Goal: Task Accomplishment & Management: Manage account settings

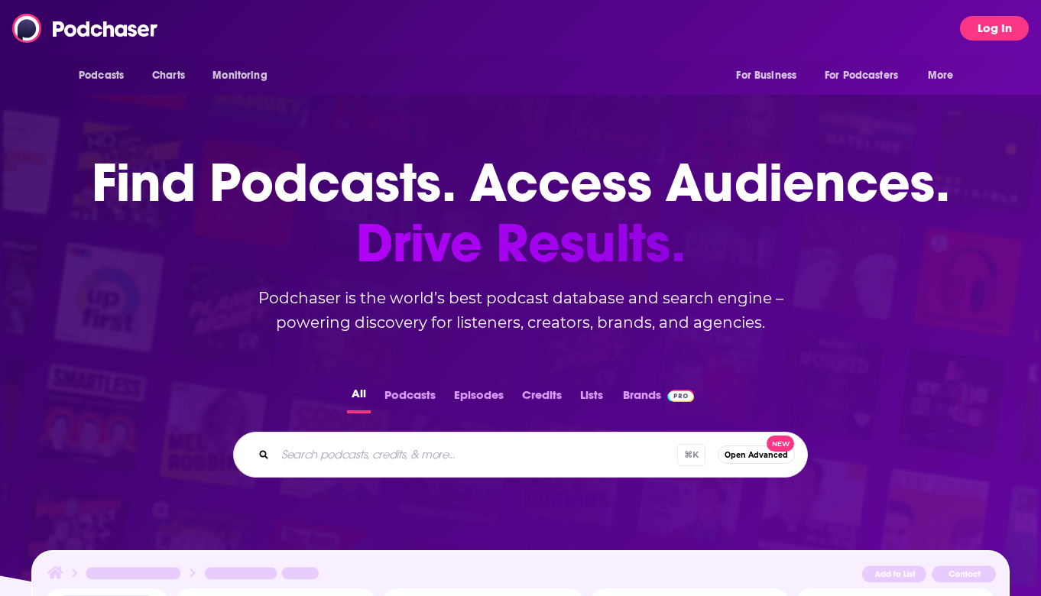
click at [998, 27] on button "Log In" at bounding box center [994, 28] width 69 height 24
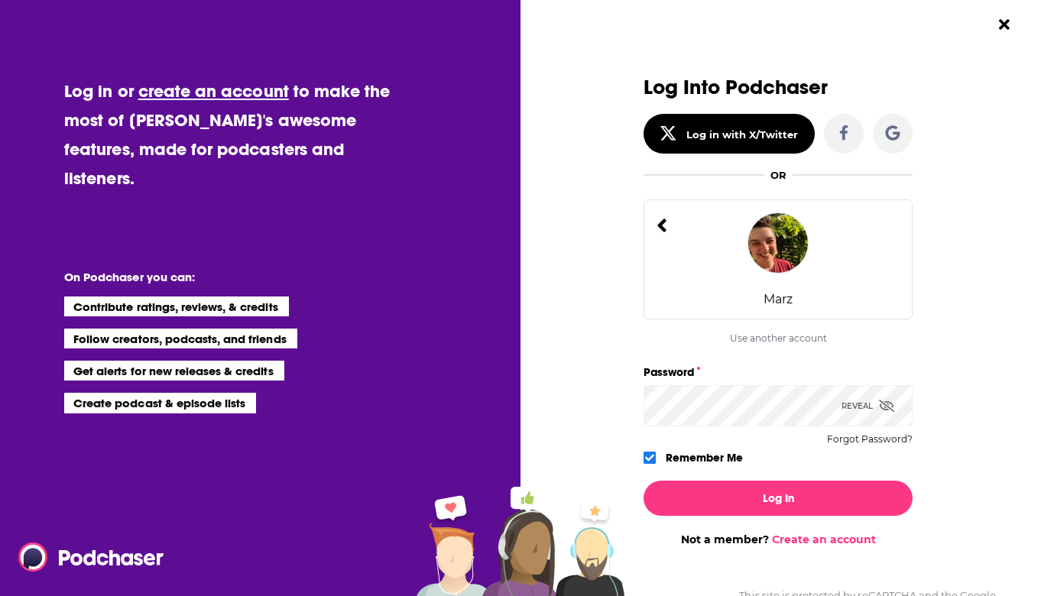
click at [892, 412] on span "Dialog" at bounding box center [886, 406] width 15 height 15
click at [666, 233] on icon "Dialog" at bounding box center [661, 226] width 11 height 22
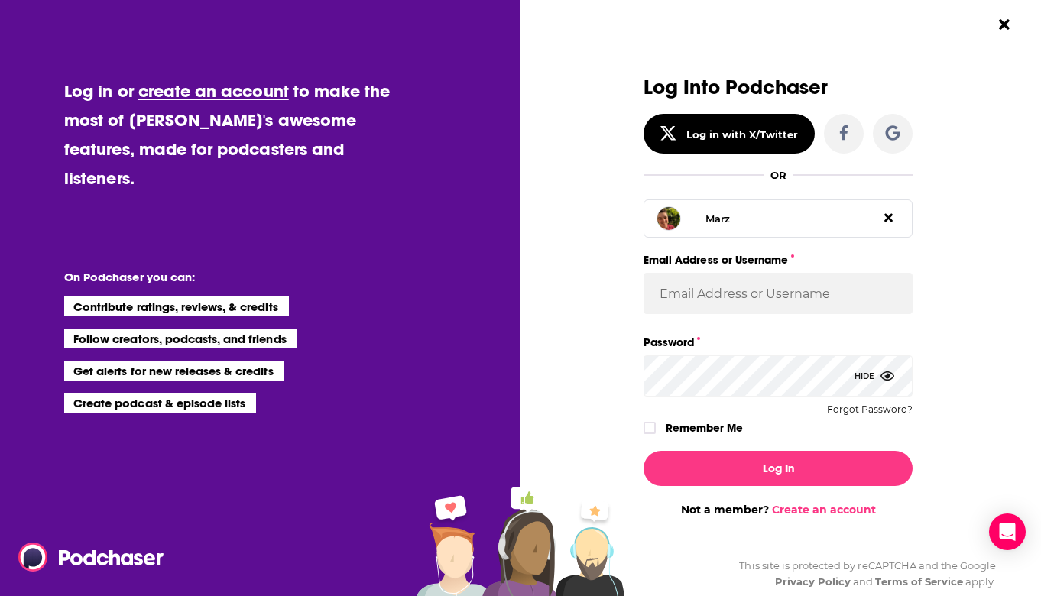
click at [753, 226] on div "Marz" at bounding box center [777, 218] width 269 height 38
type input "Marz"
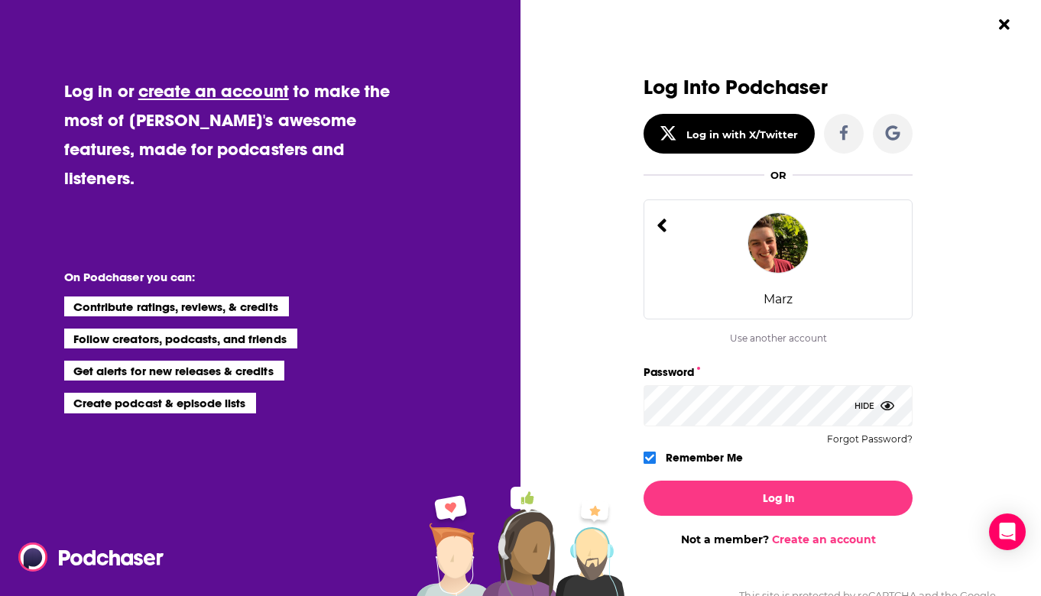
click at [792, 236] on img "Dialog" at bounding box center [777, 242] width 61 height 61
click at [841, 257] on div "Marz" at bounding box center [777, 259] width 269 height 120
click at [1017, 31] on button "Close Button" at bounding box center [1003, 24] width 29 height 29
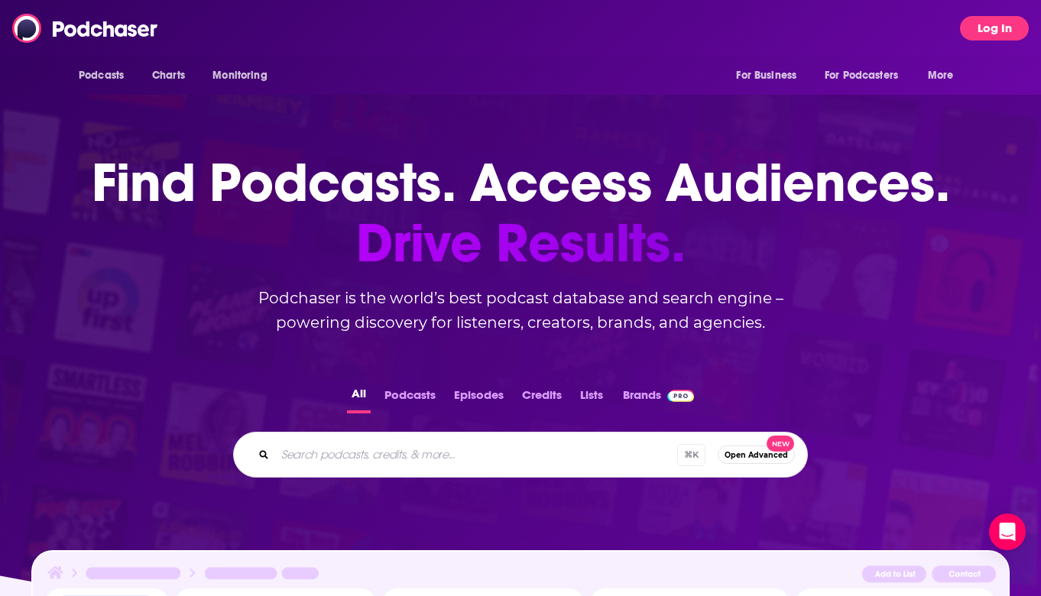
click at [1005, 33] on button "Log In" at bounding box center [994, 28] width 69 height 24
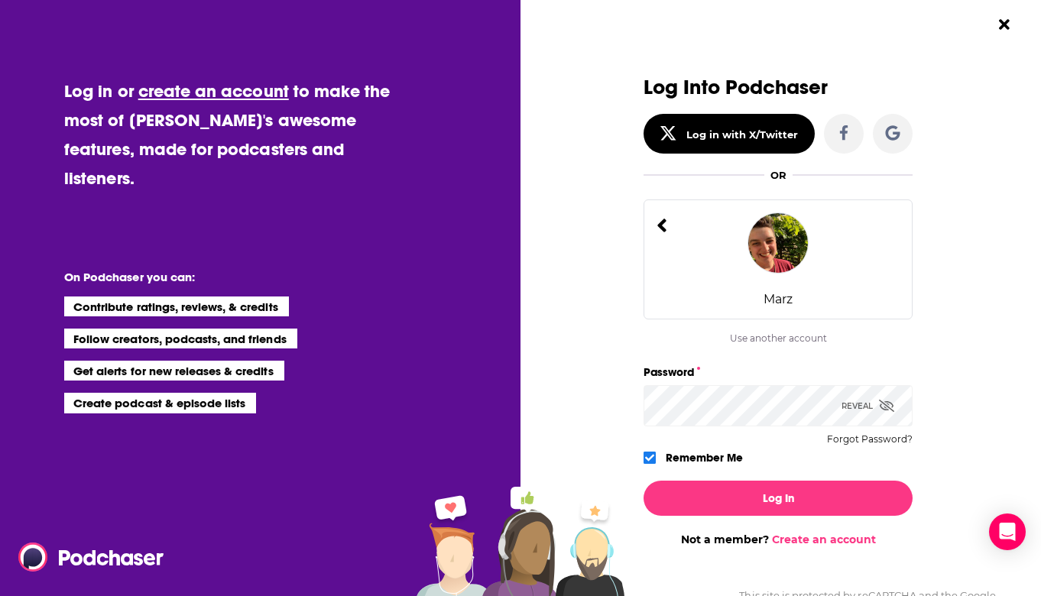
click at [660, 227] on icon "Dialog" at bounding box center [661, 226] width 9 height 14
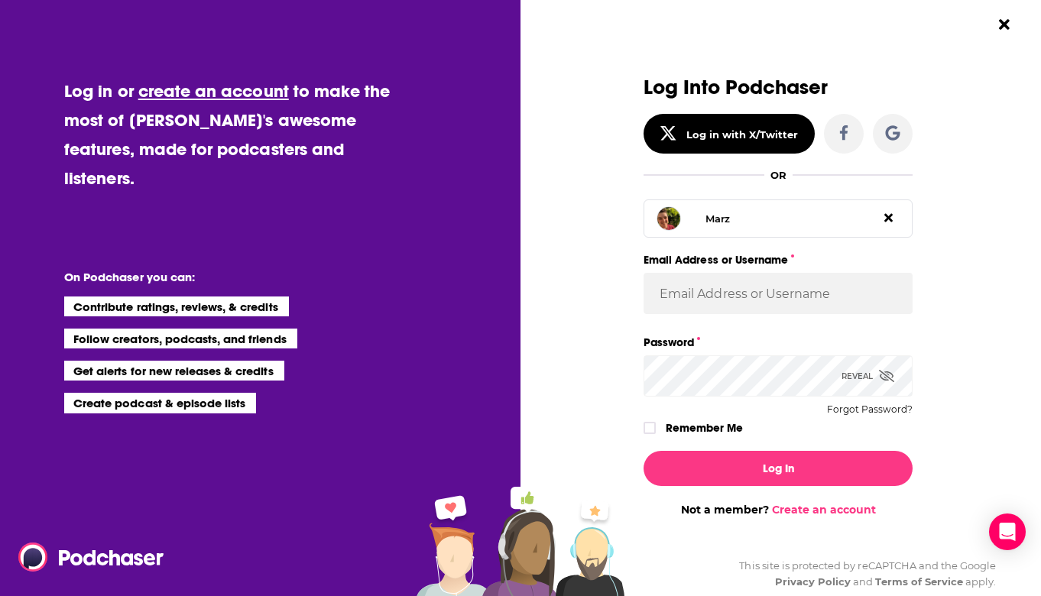
click at [890, 218] on icon "Dialog" at bounding box center [888, 218] width 8 height 12
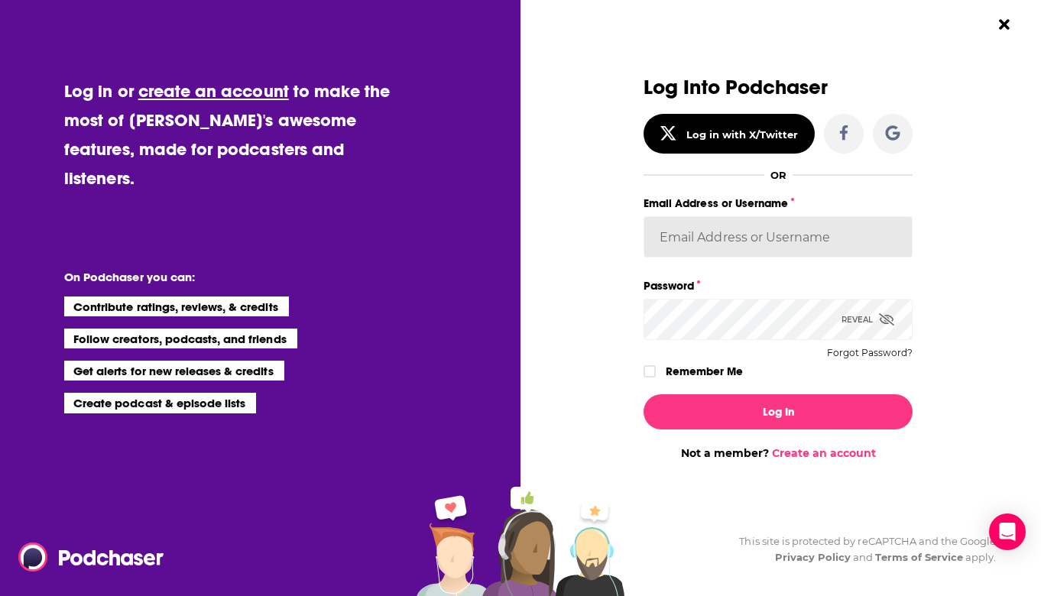
click at [802, 234] on input "Email Address or Username" at bounding box center [777, 236] width 269 height 41
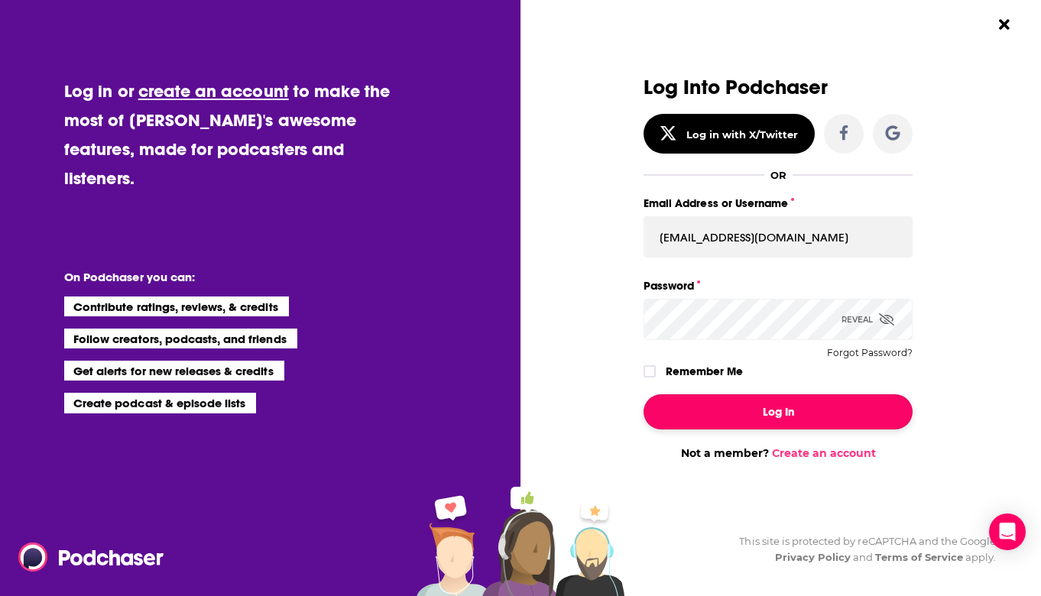
click at [759, 406] on button "Log In" at bounding box center [777, 411] width 269 height 35
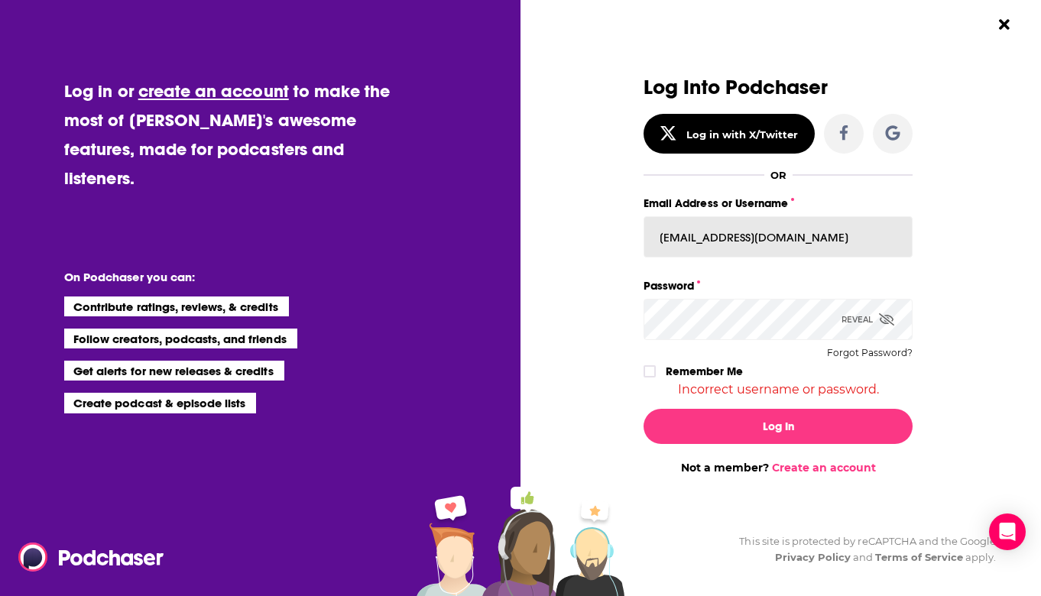
click at [765, 245] on input "[EMAIL_ADDRESS][DOMAIN_NAME]" at bounding box center [777, 236] width 269 height 41
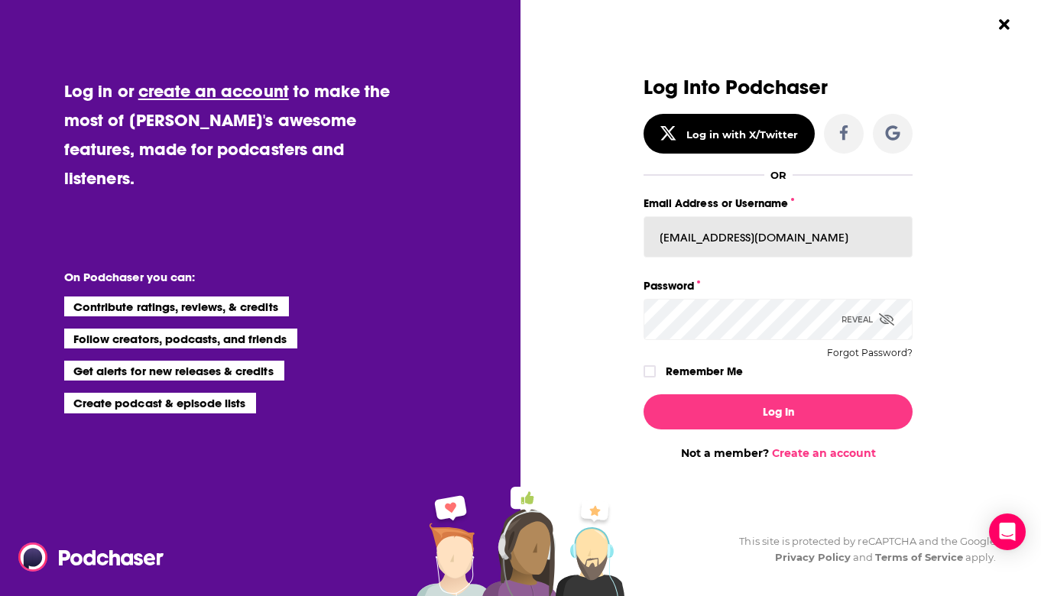
click at [643, 394] on button "Log In" at bounding box center [777, 411] width 269 height 35
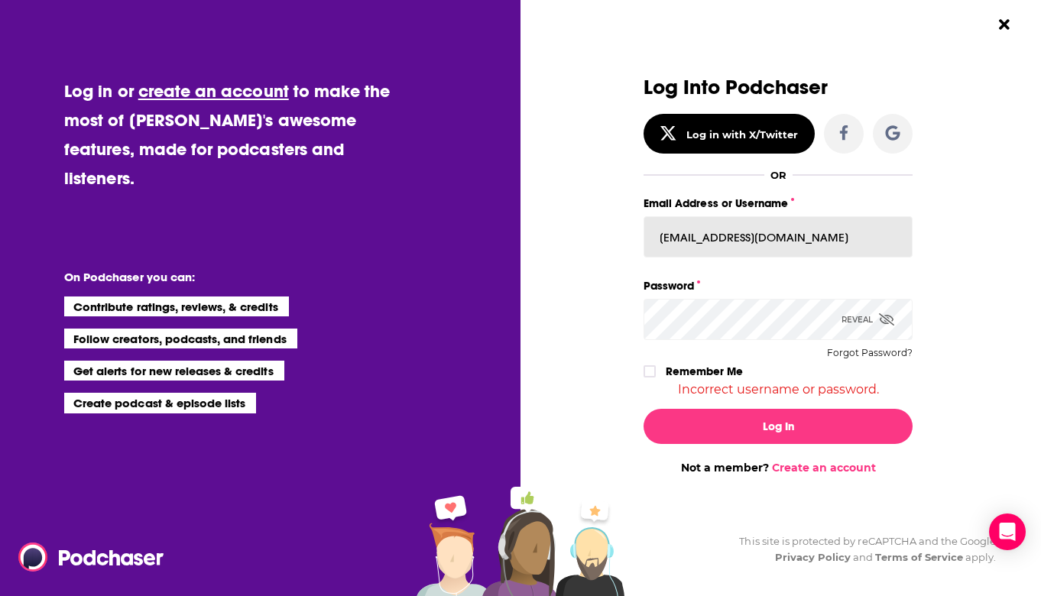
click at [760, 245] on input "[EMAIL_ADDRESS][DOMAIN_NAME]" at bounding box center [777, 236] width 269 height 41
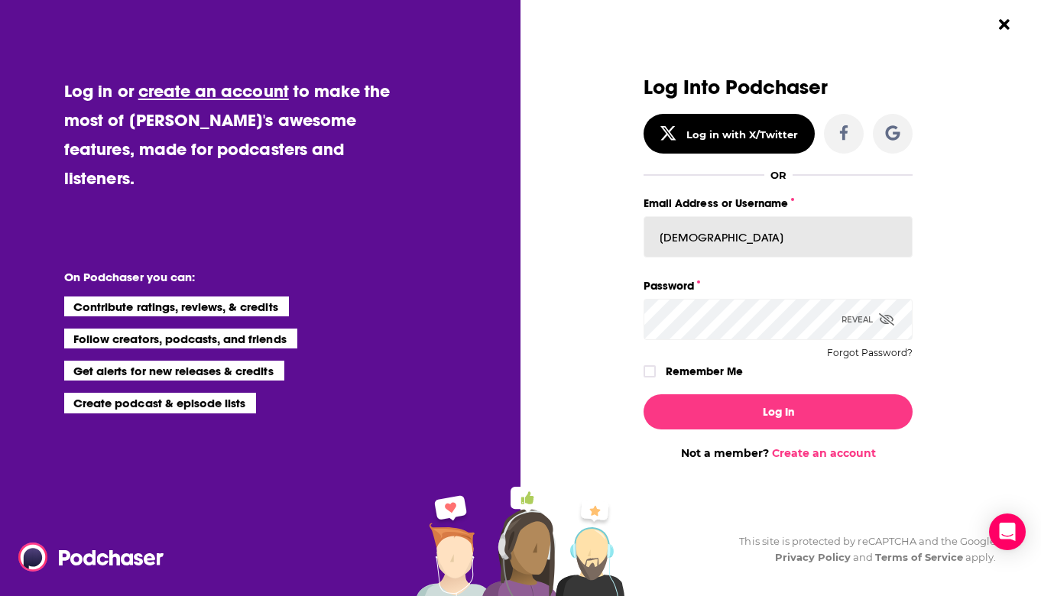
type input "[PERSON_NAME][EMAIL_ADDRESS][DOMAIN_NAME]"
click at [782, 247] on input "[PERSON_NAME][EMAIL_ADDRESS][DOMAIN_NAME]" at bounding box center [777, 236] width 269 height 41
click at [779, 243] on input "[PERSON_NAME][EMAIL_ADDRESS][DOMAIN_NAME]" at bounding box center [777, 236] width 269 height 41
click at [725, 431] on div "Log In Not a member? Create an account" at bounding box center [777, 421] width 269 height 78
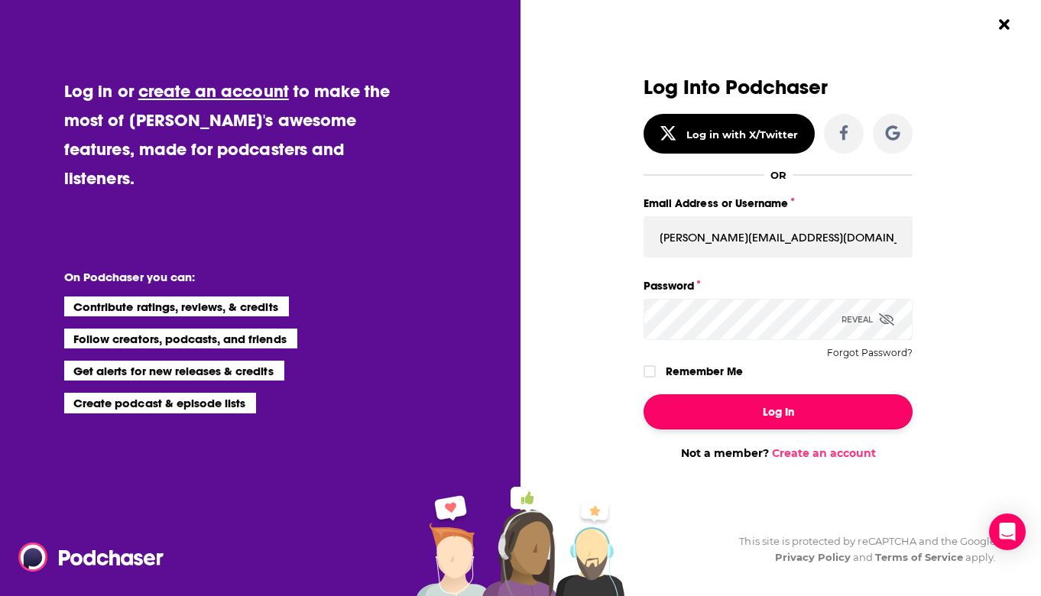
click at [724, 416] on button "Log In" at bounding box center [777, 411] width 269 height 35
